Goal: Task Accomplishment & Management: Manage account settings

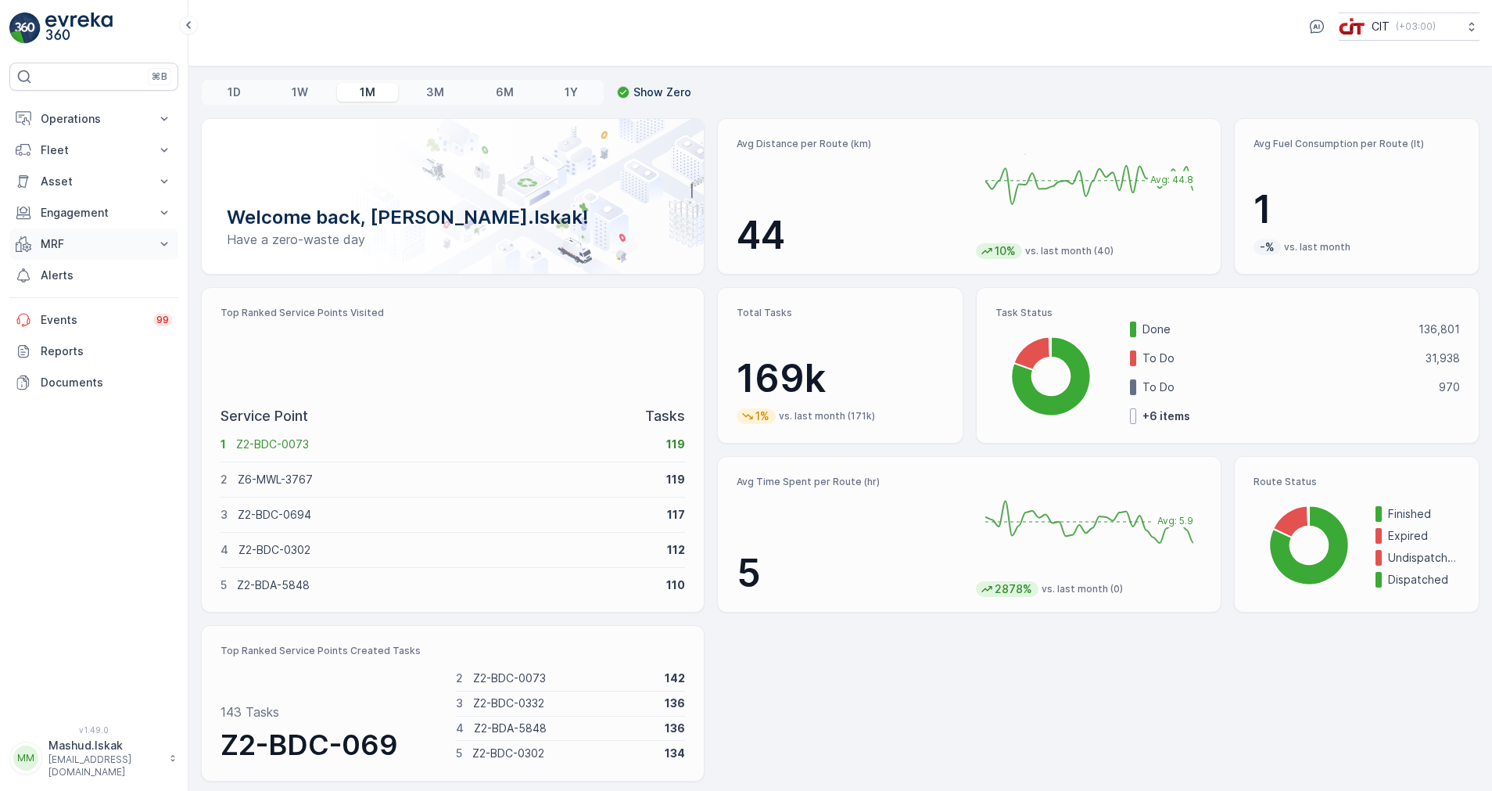
click at [57, 236] on p "MRF" at bounding box center [94, 244] width 106 height 16
click at [81, 400] on p "Activities" at bounding box center [64, 402] width 48 height 16
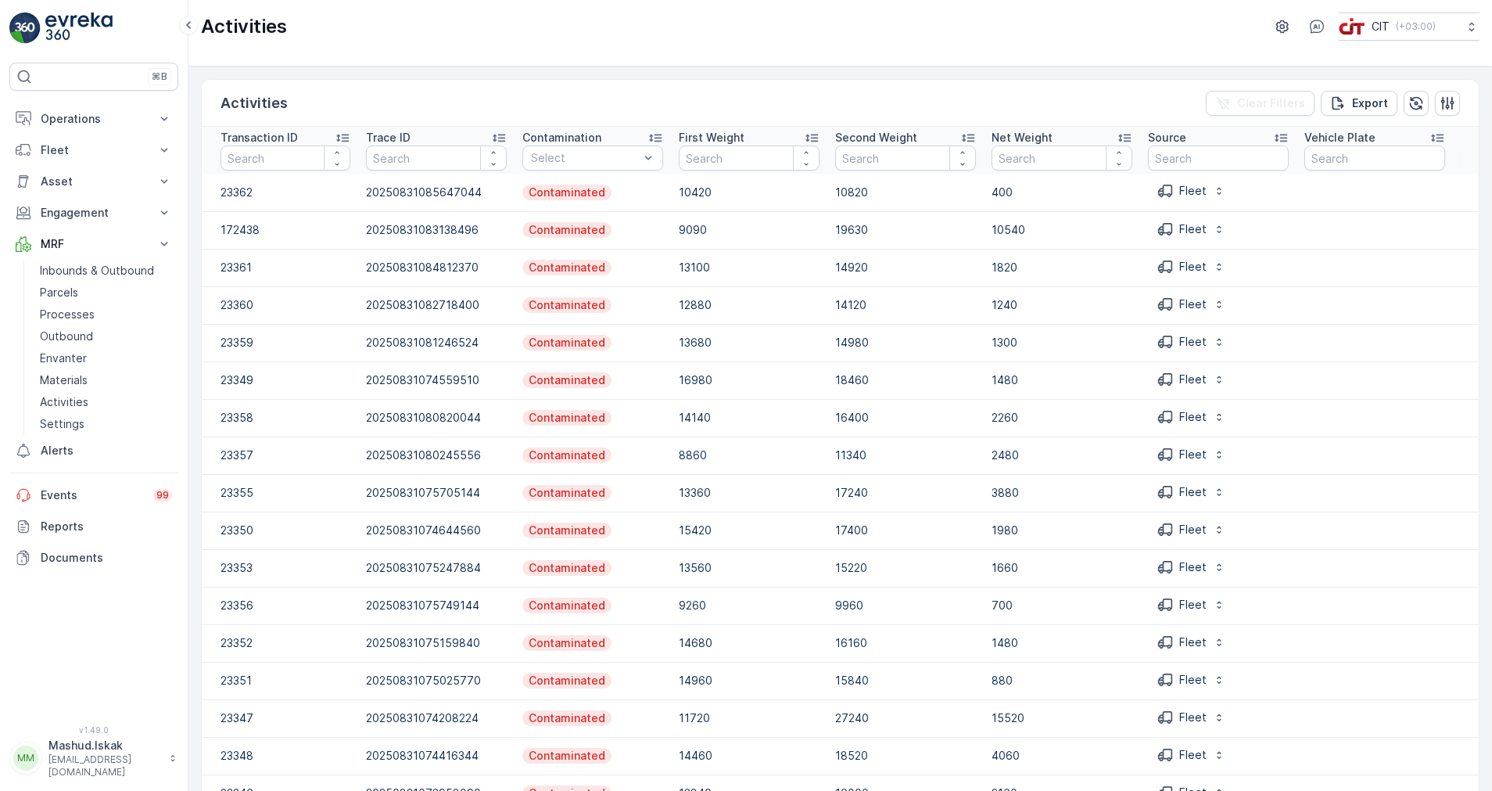
click at [31, 24] on img at bounding box center [24, 28] width 31 height 31
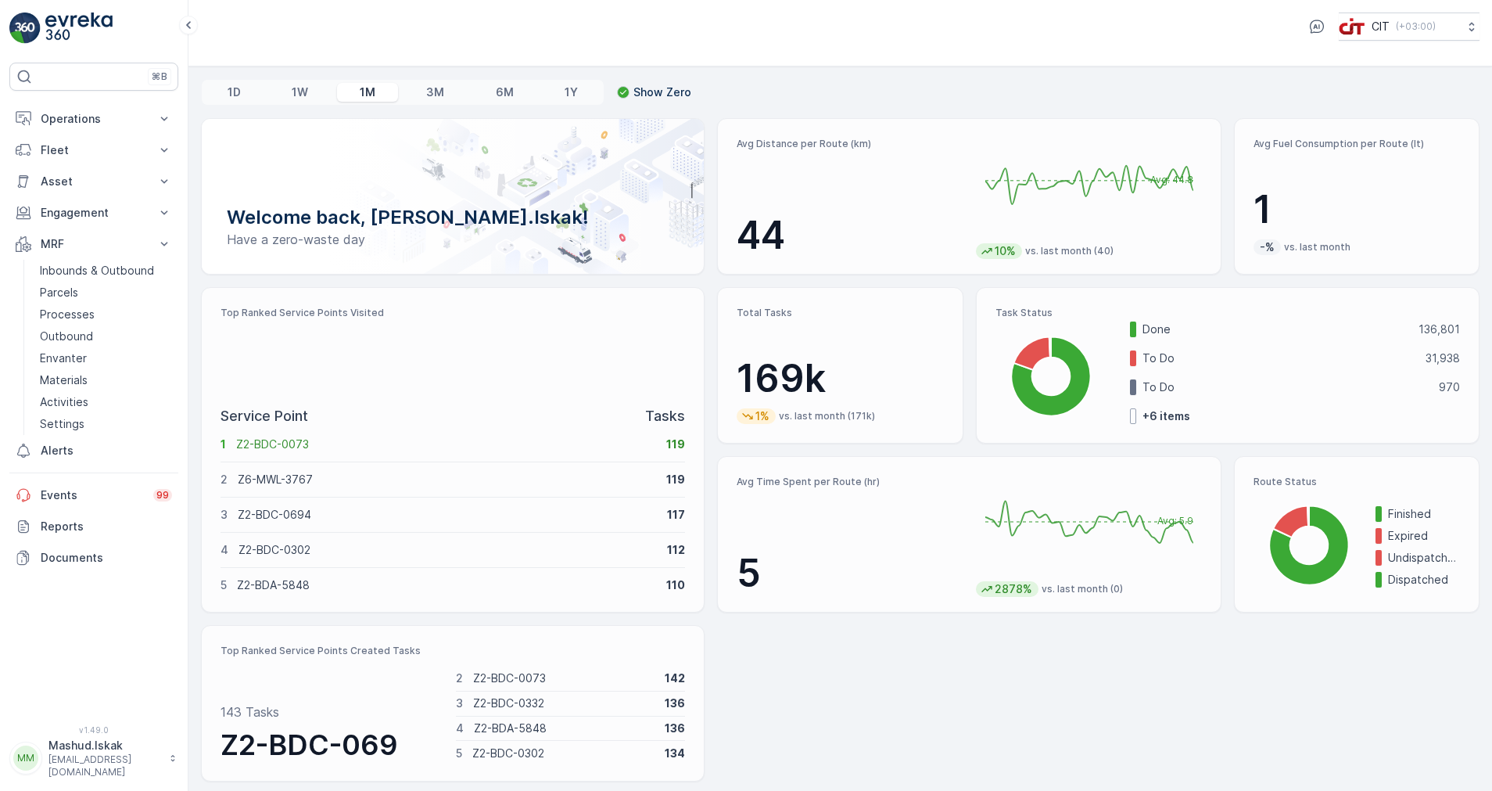
click at [76, 765] on p "[EMAIL_ADDRESS][DOMAIN_NAME]" at bounding box center [104, 765] width 113 height 25
click at [74, 723] on span "Log Out" at bounding box center [59, 725] width 42 height 16
